Goal: Information Seeking & Learning: Find specific fact

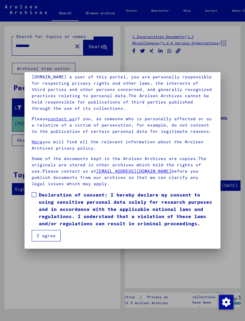
scroll to position [70, 0]
click at [43, 238] on button "I agree" at bounding box center [46, 235] width 29 height 11
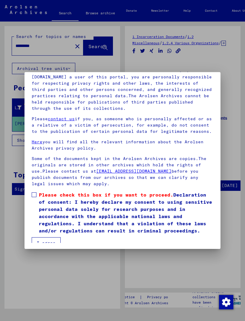
click at [31, 198] on mat-dialog-content "Our terms of use were established by the international commission, which is the…" at bounding box center [123, 138] width 196 height 209
click at [34, 194] on span at bounding box center [34, 194] width 5 height 5
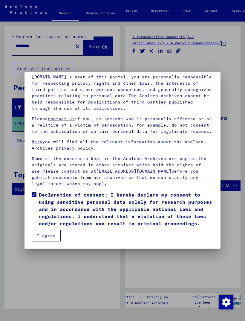
click at [52, 232] on button "I agree" at bounding box center [46, 235] width 29 height 11
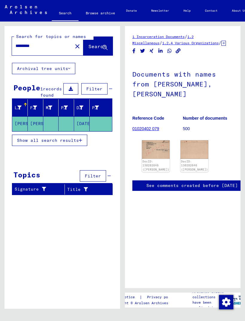
click at [74, 46] on mat-icon "close" at bounding box center [77, 46] width 7 height 7
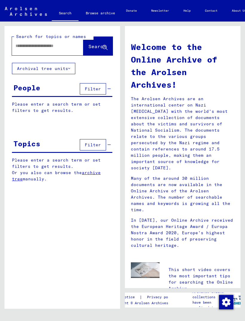
click at [35, 44] on input "text" at bounding box center [41, 46] width 50 height 6
type input "**********"
click at [105, 49] on icon at bounding box center [105, 47] width 5 height 5
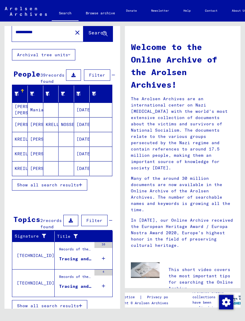
scroll to position [13, 0]
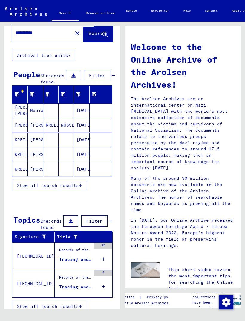
click at [22, 115] on mat-cell "[PERSON_NAME] [PERSON_NAME]" at bounding box center [20, 110] width 16 height 14
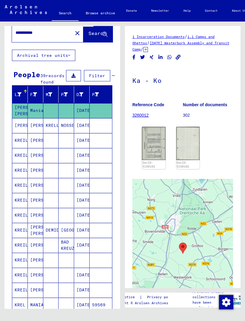
click at [155, 147] on img at bounding box center [154, 143] width 24 height 33
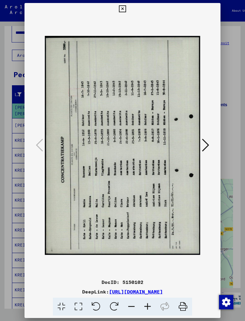
click at [126, 8] on icon at bounding box center [122, 8] width 7 height 7
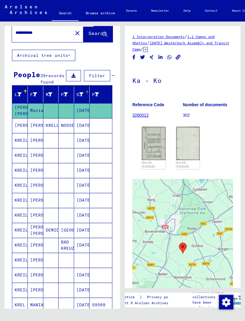
click at [83, 97] on icon at bounding box center [81, 94] width 4 height 4
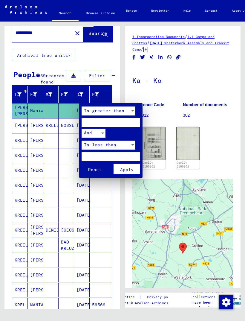
click at [120, 170] on button "Apply" at bounding box center [127, 169] width 26 height 10
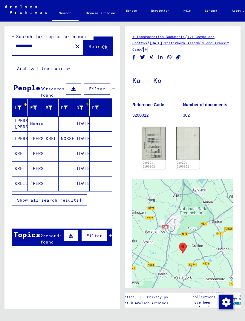
click at [39, 246] on div "Topics 2 records found Filter" at bounding box center [62, 238] width 101 height 18
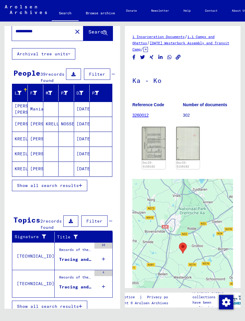
click at [105, 270] on icon at bounding box center [103, 259] width 3 height 21
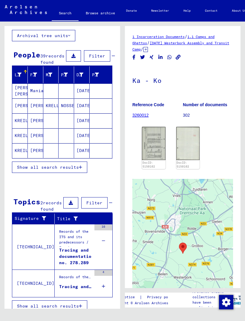
scroll to position [33, 0]
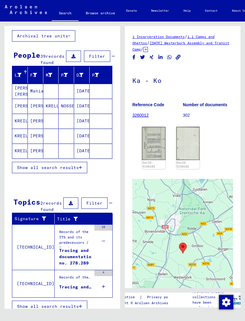
click at [29, 173] on button "Show all search results" at bounding box center [49, 167] width 75 height 11
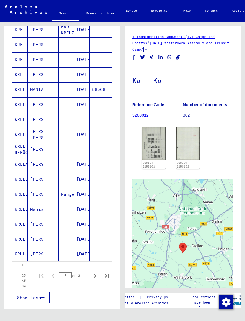
scroll to position [232, 0]
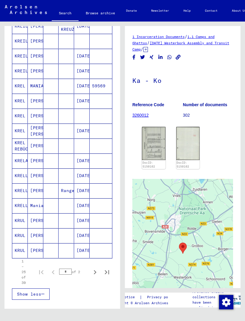
click at [95, 277] on icon "Next page" at bounding box center [95, 272] width 8 height 8
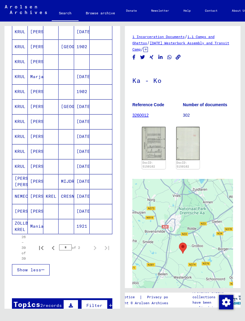
scroll to position [94, 0]
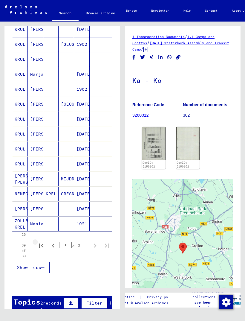
click at [42, 248] on icon "First page" at bounding box center [41, 246] width 4 height 4
type input "*"
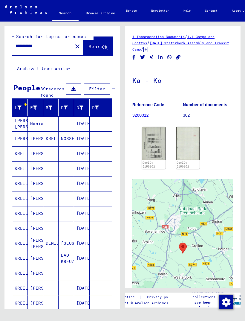
scroll to position [0, 0]
click at [63, 16] on link "Search" at bounding box center [65, 14] width 27 height 16
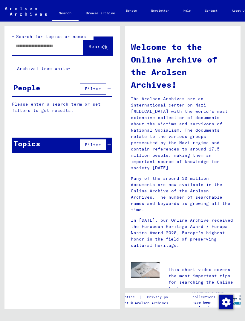
click at [36, 44] on input "text" at bounding box center [41, 46] width 50 height 6
paste input "**********"
click at [89, 49] on span "Search" at bounding box center [98, 46] width 18 height 6
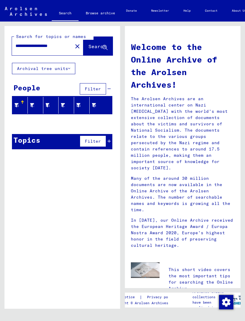
click at [23, 101] on div at bounding box center [23, 101] width 4 height 1
click at [55, 45] on input "**********" at bounding box center [41, 46] width 50 height 6
type input "**********"
click at [89, 47] on span "Search" at bounding box center [98, 46] width 18 height 6
click at [90, 139] on span "Filter" at bounding box center [93, 141] width 16 height 5
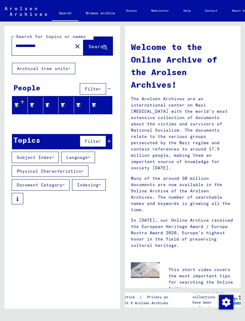
click at [112, 139] on div "Topics Filter" at bounding box center [62, 141] width 101 height 15
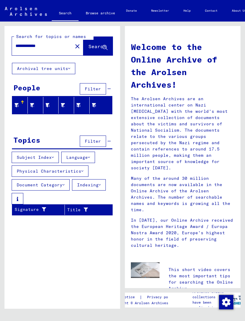
click at [22, 104] on div at bounding box center [22, 102] width 1 height 3
click at [22, 68] on button "Archival tree units" at bounding box center [43, 68] width 63 height 11
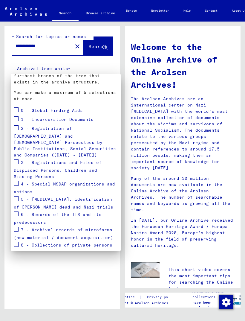
scroll to position [63, 0]
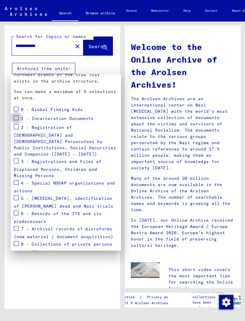
click at [16, 118] on span at bounding box center [16, 118] width 5 height 5
click at [85, 53] on div at bounding box center [122, 160] width 245 height 321
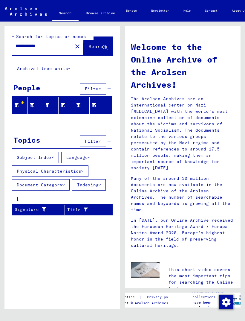
click at [102, 47] on span "Search" at bounding box center [98, 46] width 18 height 6
click at [71, 64] on button "Archival tree units" at bounding box center [43, 68] width 63 height 11
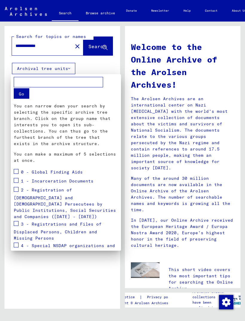
scroll to position [0, 0]
